Goal: Transaction & Acquisition: Purchase product/service

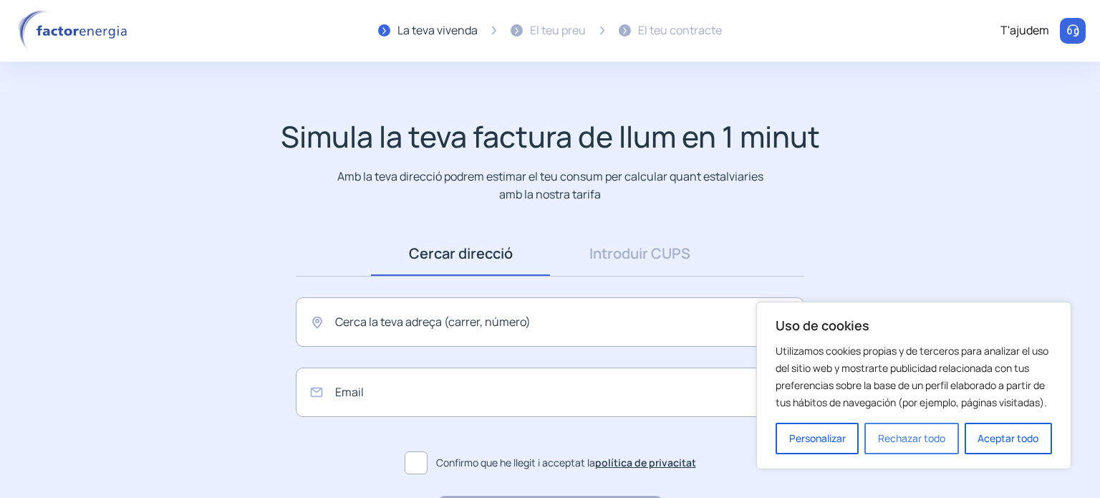
click at [919, 435] on button "Rechazar todo" at bounding box center [911, 437] width 94 height 31
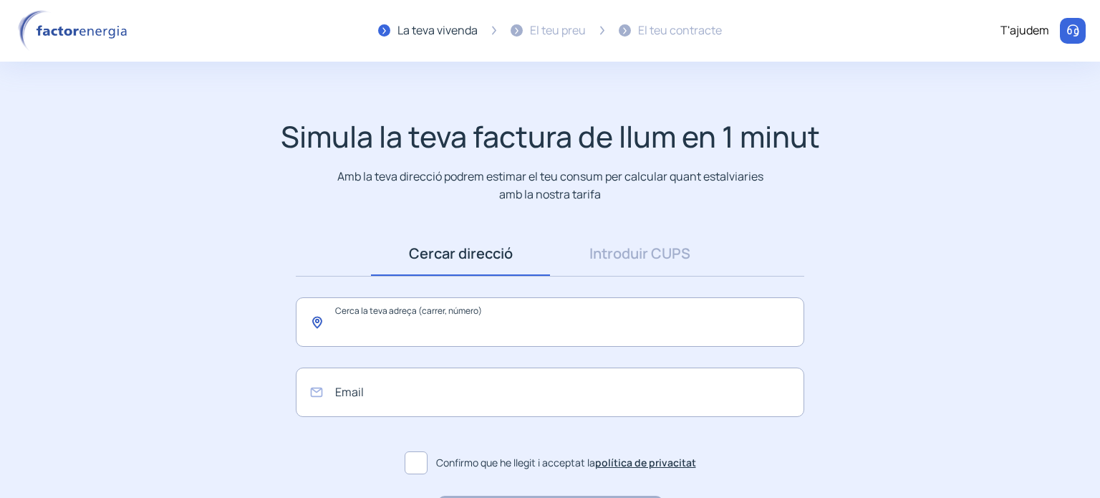
click at [567, 334] on input "text" at bounding box center [550, 321] width 508 height 49
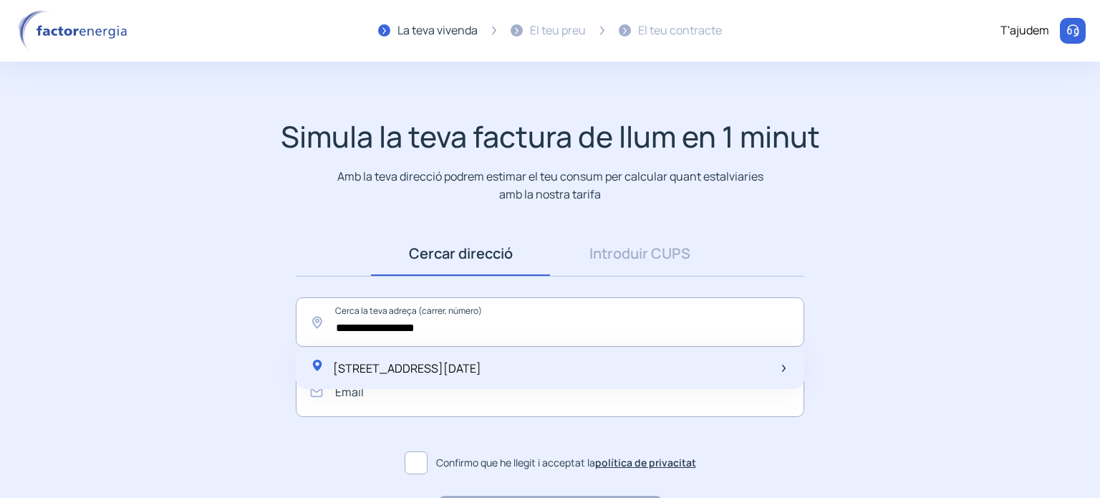
click at [481, 367] on span "[STREET_ADDRESS][DATE]" at bounding box center [407, 368] width 148 height 16
type input "**********"
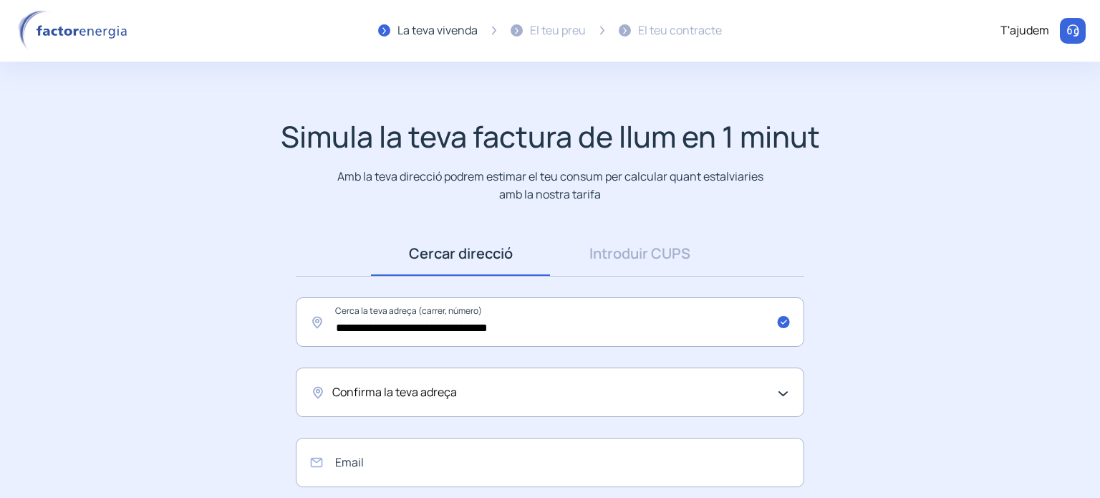
click at [784, 389] on div "Confirma la teva adreça" at bounding box center [550, 391] width 508 height 49
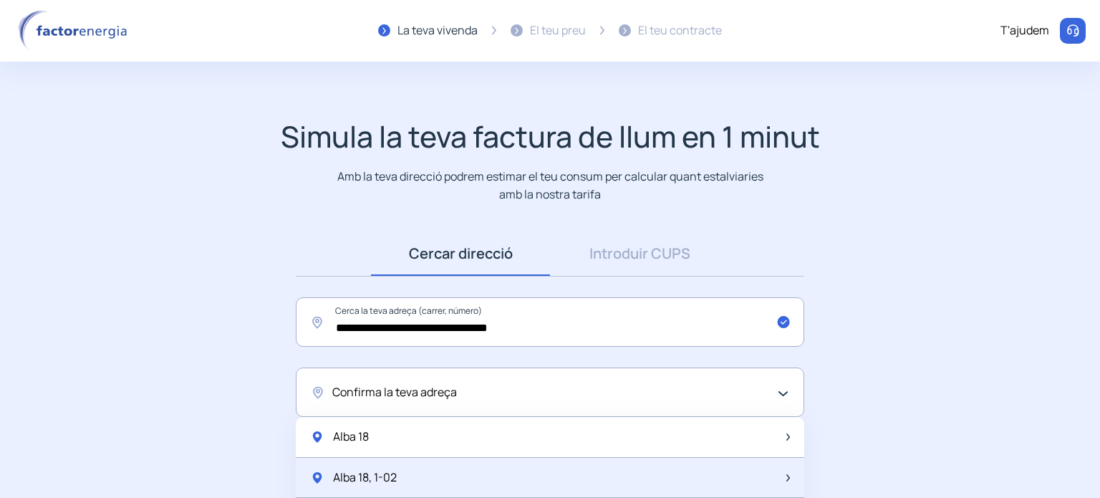
click at [546, 466] on div "Alba 18, 1-02" at bounding box center [550, 477] width 508 height 41
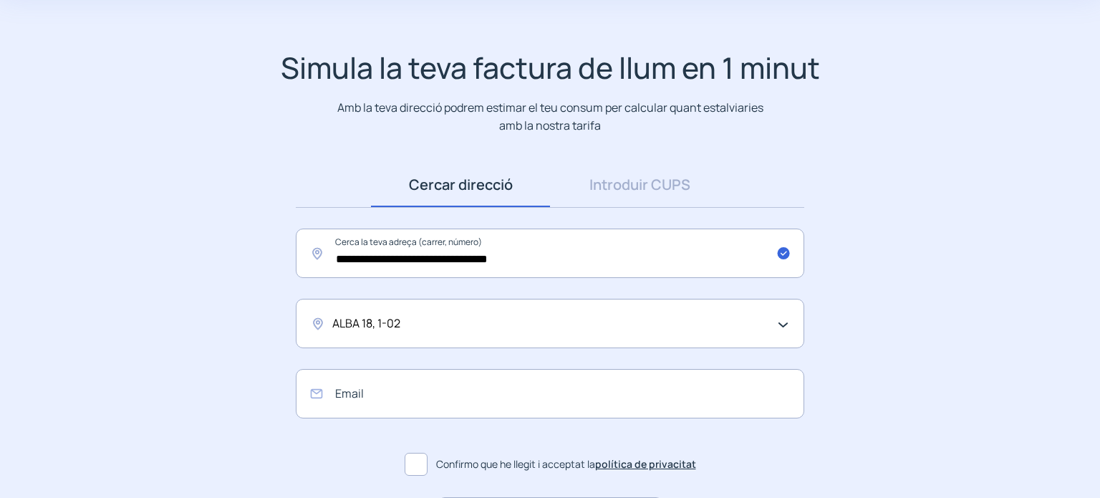
scroll to position [72, 0]
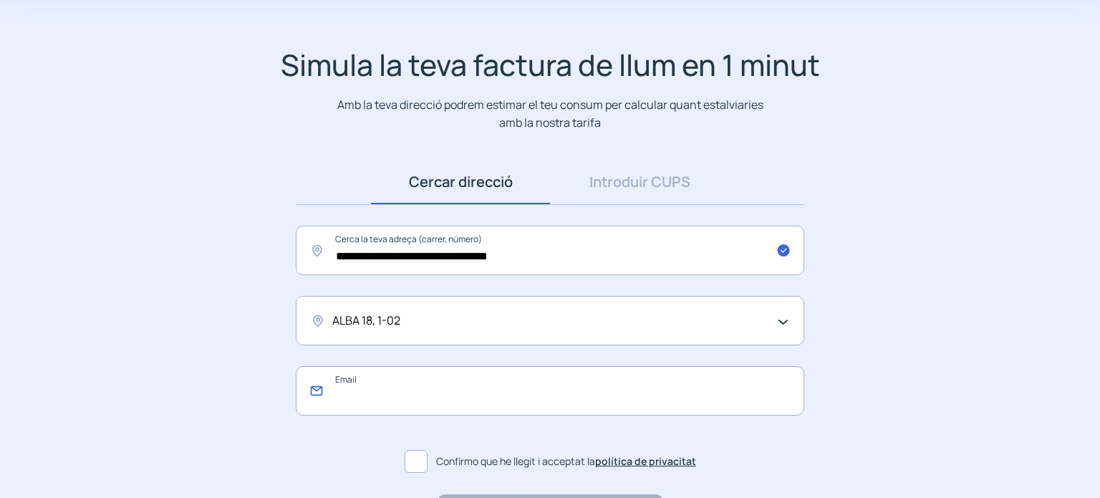
click at [562, 409] on input "email" at bounding box center [550, 390] width 508 height 49
type input "**********"
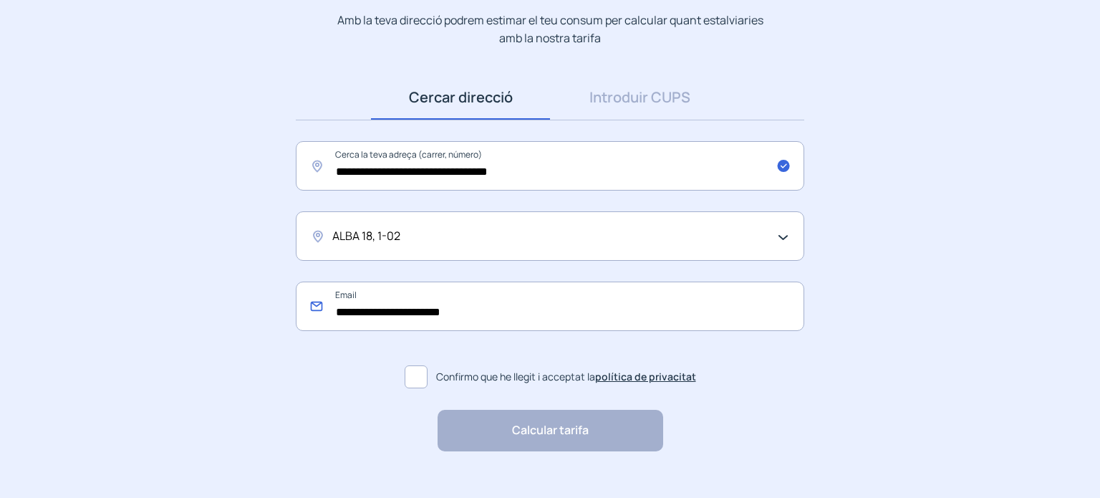
scroll to position [180, 0]
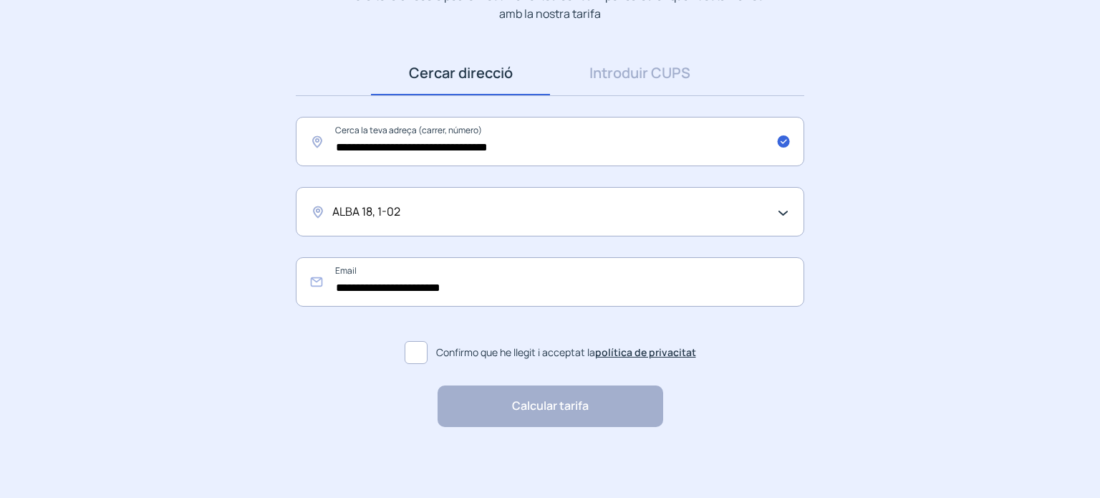
click at [417, 354] on span at bounding box center [415, 352] width 23 height 23
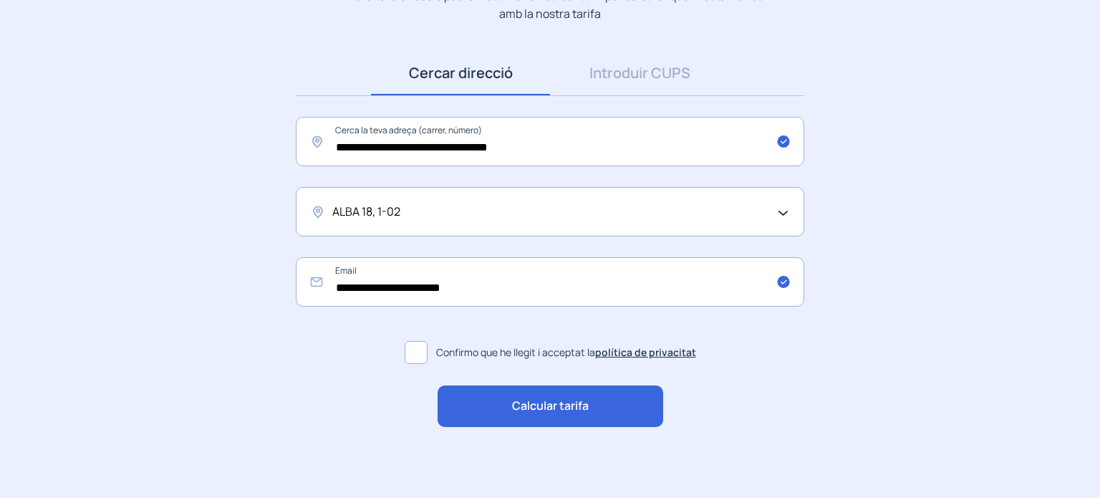
click at [586, 400] on span "Calcular tarifa" at bounding box center [550, 406] width 77 height 19
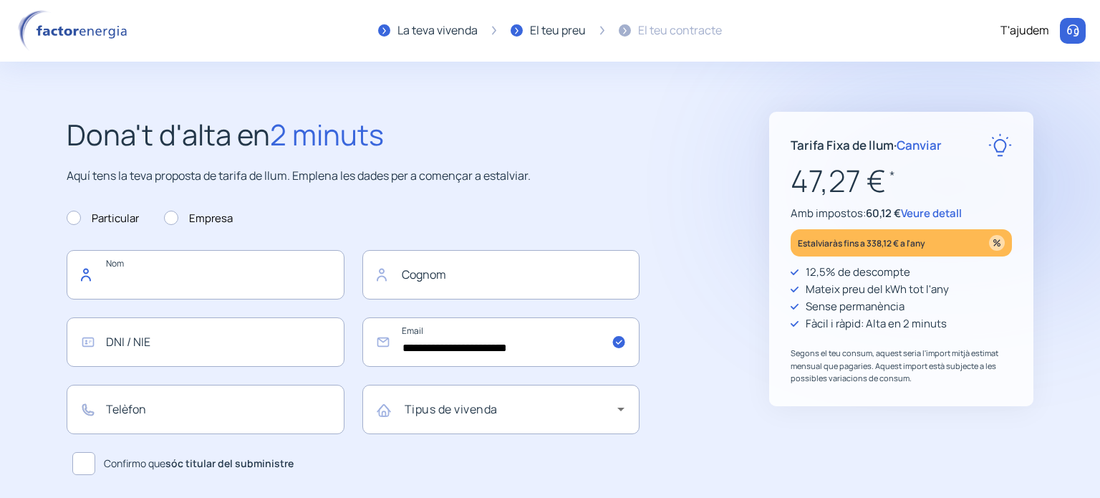
click at [195, 263] on input "text" at bounding box center [206, 274] width 278 height 49
type input "*****"
click at [470, 272] on input "text" at bounding box center [501, 274] width 278 height 49
type input "**********"
click at [232, 331] on input "text" at bounding box center [206, 341] width 278 height 49
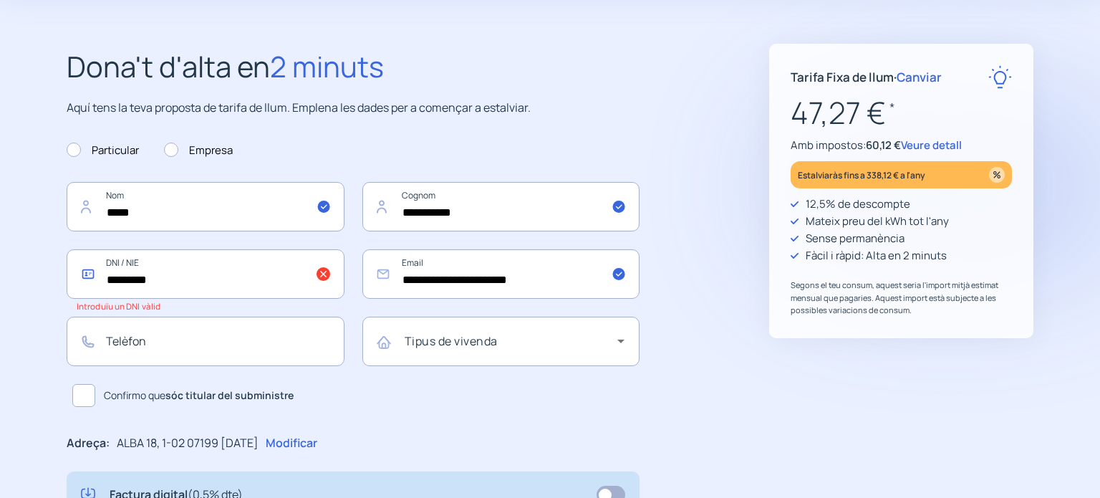
scroll to position [72, 0]
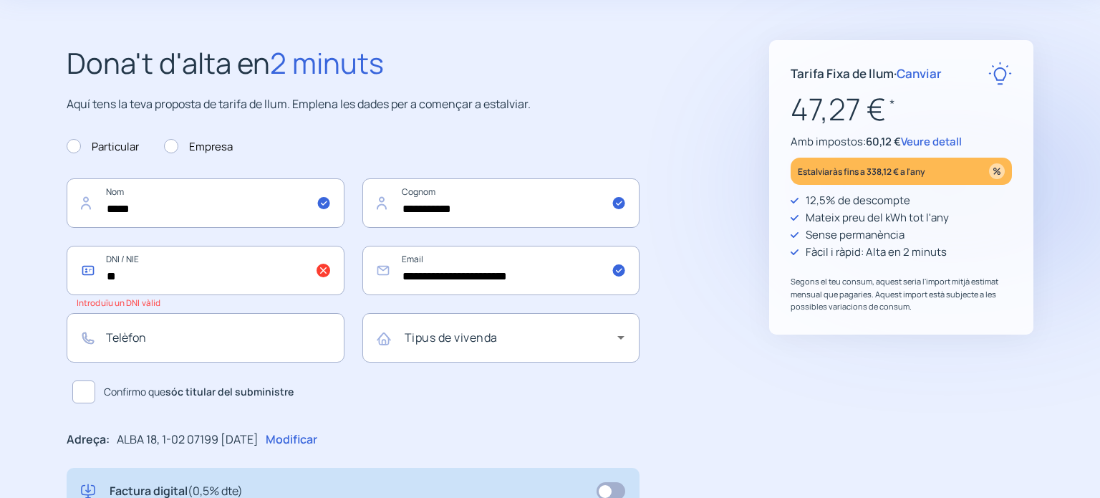
type input "*"
type input "*********"
click at [221, 345] on input "text" at bounding box center [206, 337] width 278 height 49
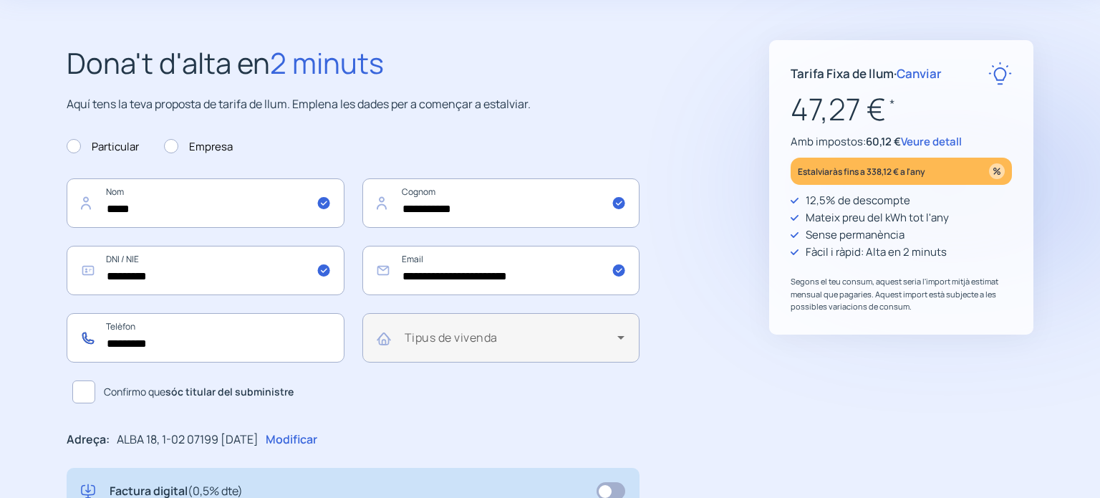
type input "*********"
click at [611, 334] on div "Tipus de vivenda" at bounding box center [514, 337] width 220 height 41
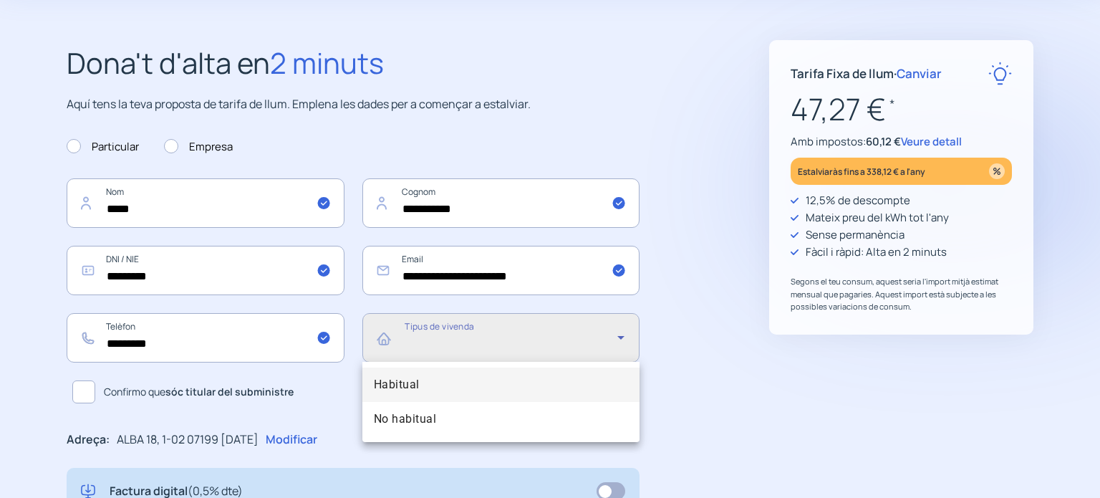
click at [535, 391] on mat-option "Habitual" at bounding box center [501, 384] width 278 height 34
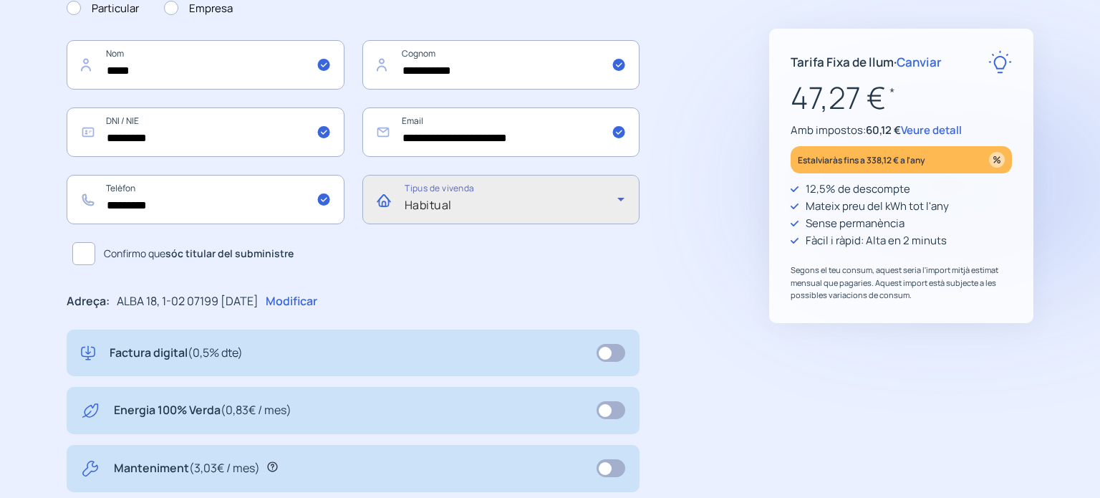
scroll to position [215, 0]
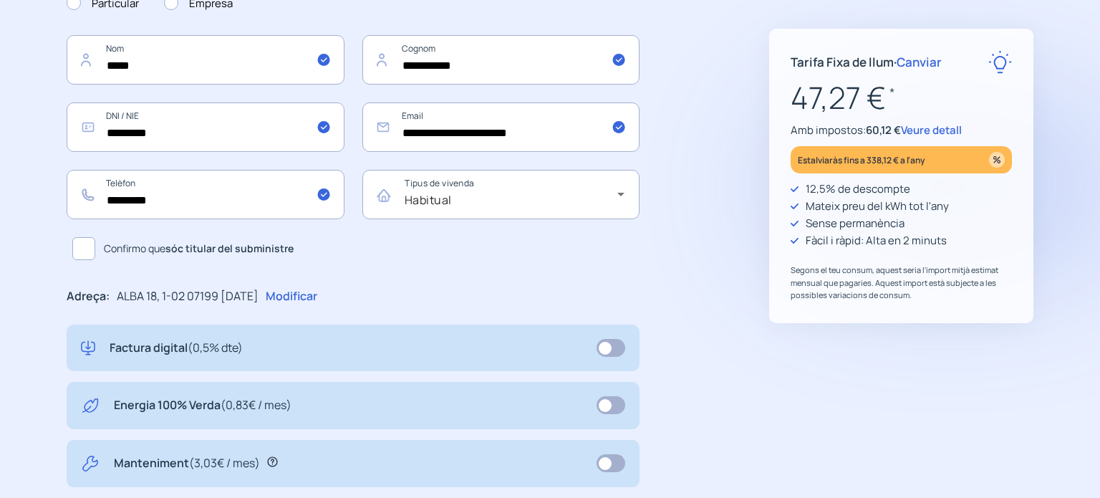
click at [93, 250] on span at bounding box center [83, 248] width 23 height 23
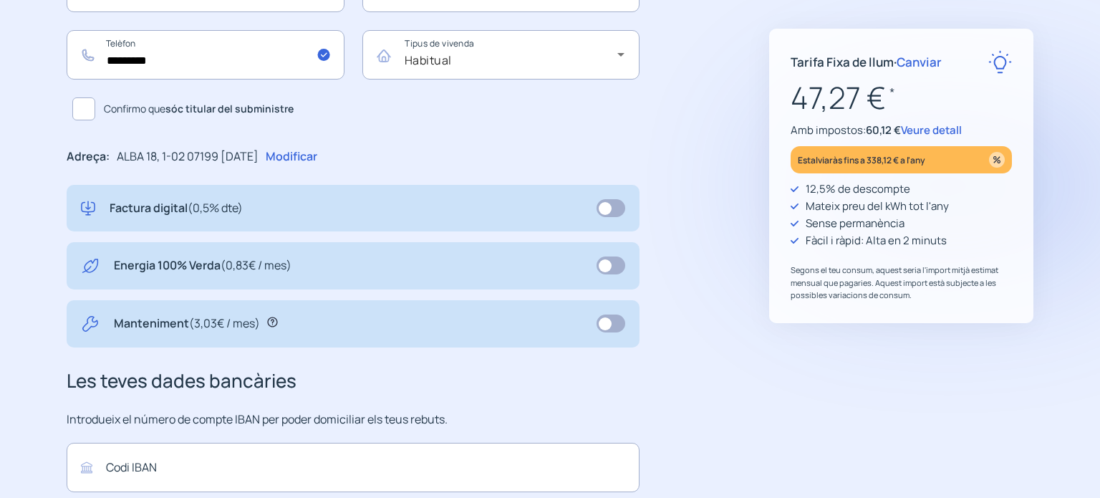
scroll to position [358, 0]
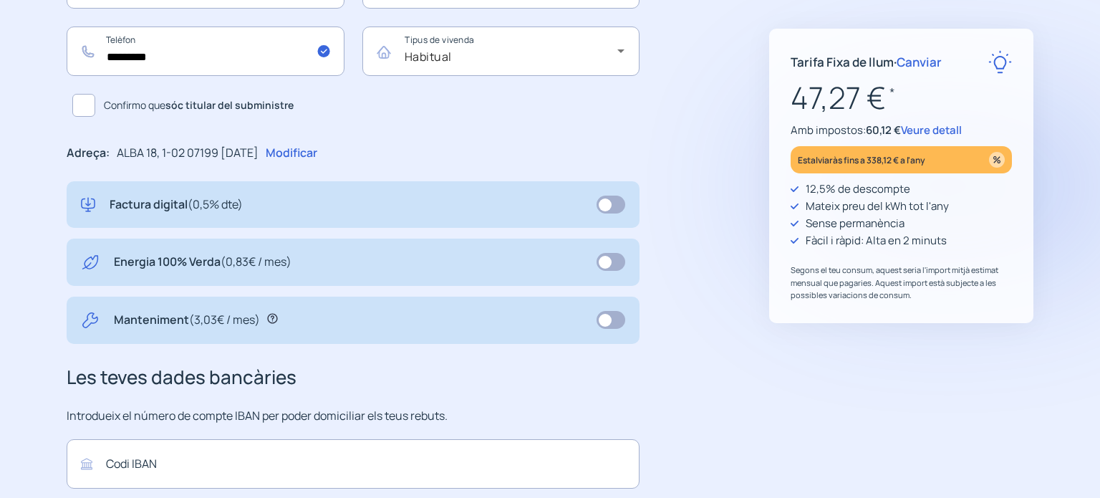
click at [604, 263] on span at bounding box center [610, 262] width 29 height 18
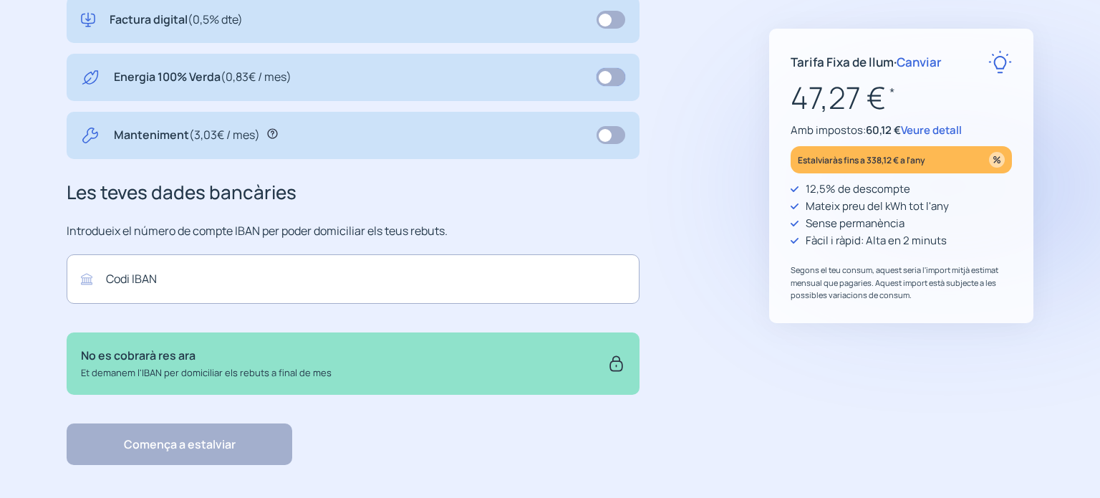
scroll to position [559, 0]
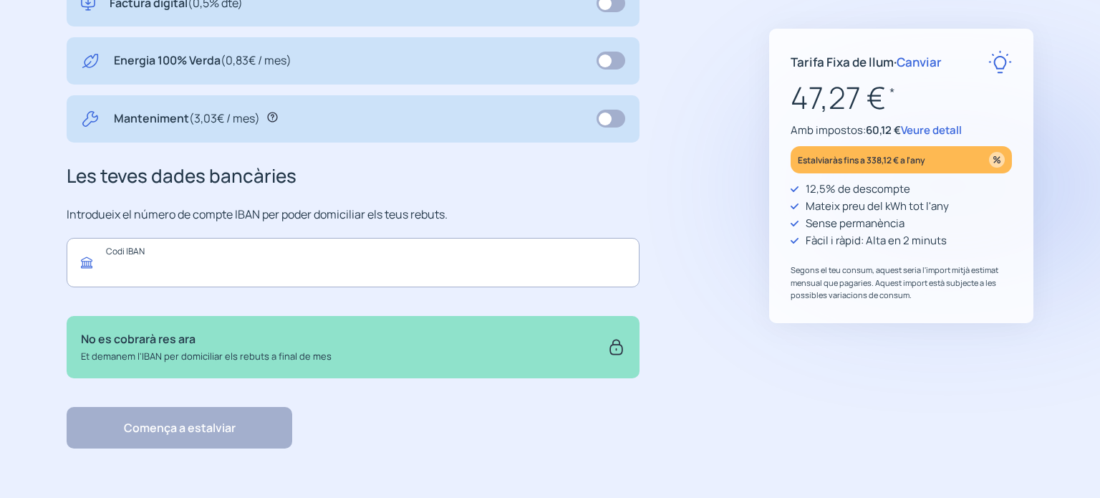
click at [480, 273] on input "text" at bounding box center [353, 262] width 573 height 49
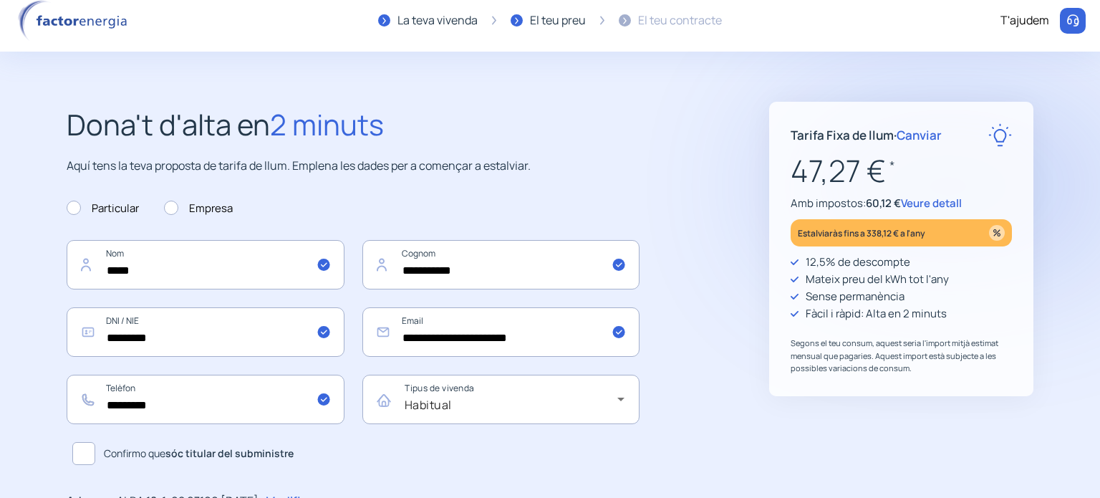
scroll to position [0, 0]
